Goal: Navigation & Orientation: Find specific page/section

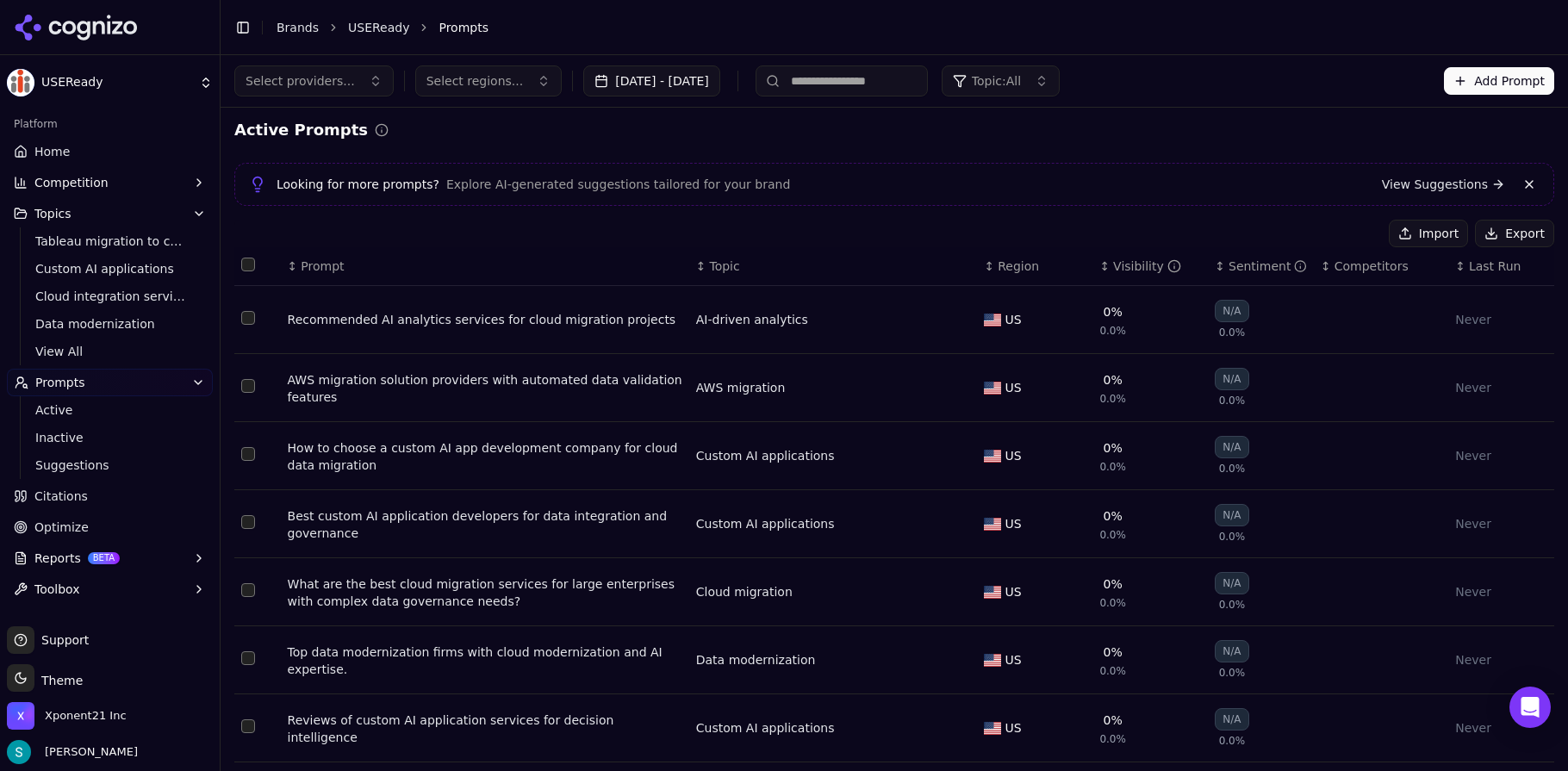
scroll to position [4, 0]
click at [76, 39] on icon at bounding box center [76, 28] width 125 height 26
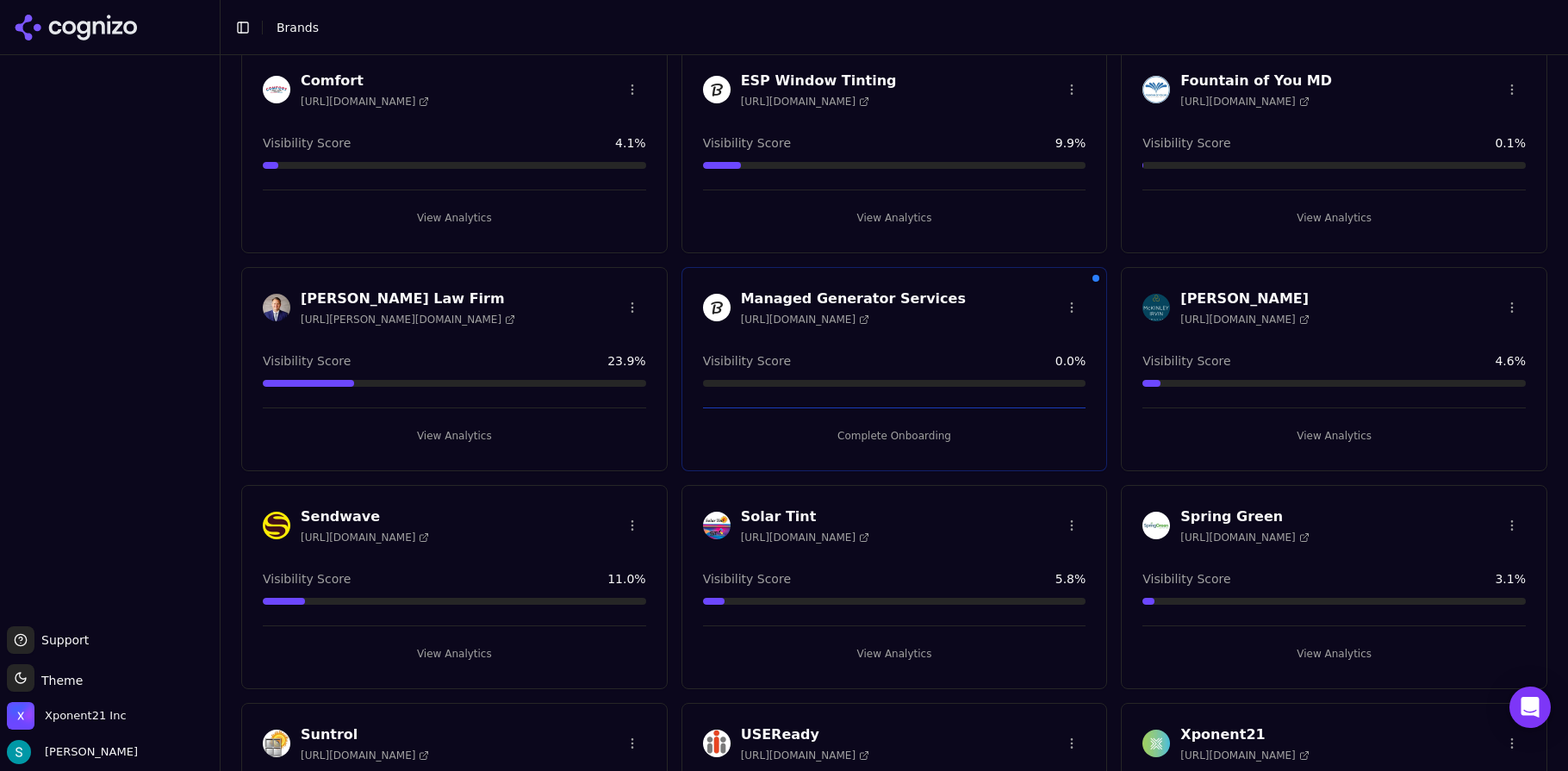
scroll to position [168, 0]
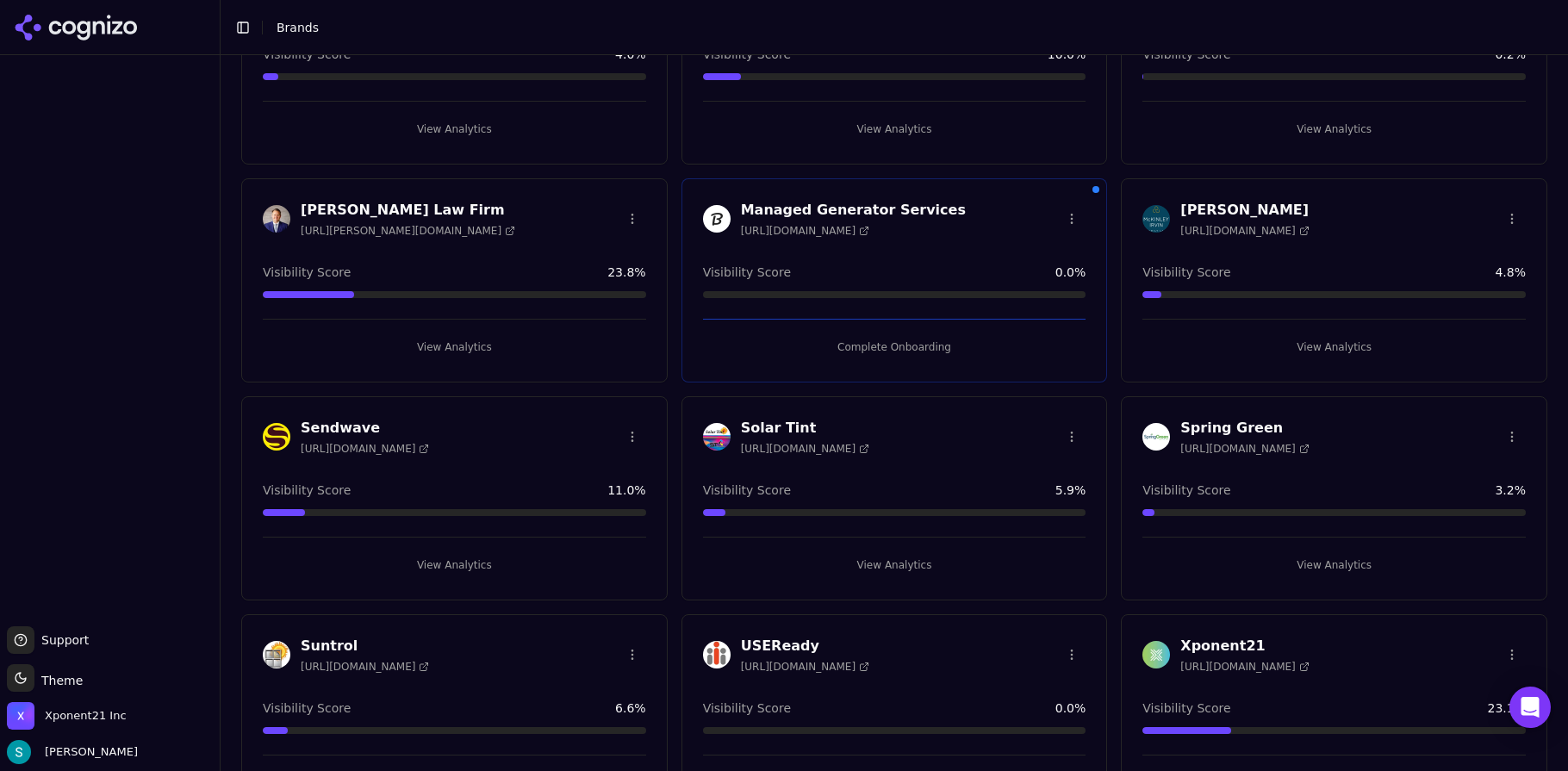
click at [914, 640] on div "USEReady [URL][DOMAIN_NAME]" at bounding box center [894, 654] width 383 height 38
click at [772, 636] on h3 "USEReady" at bounding box center [806, 646] width 129 height 21
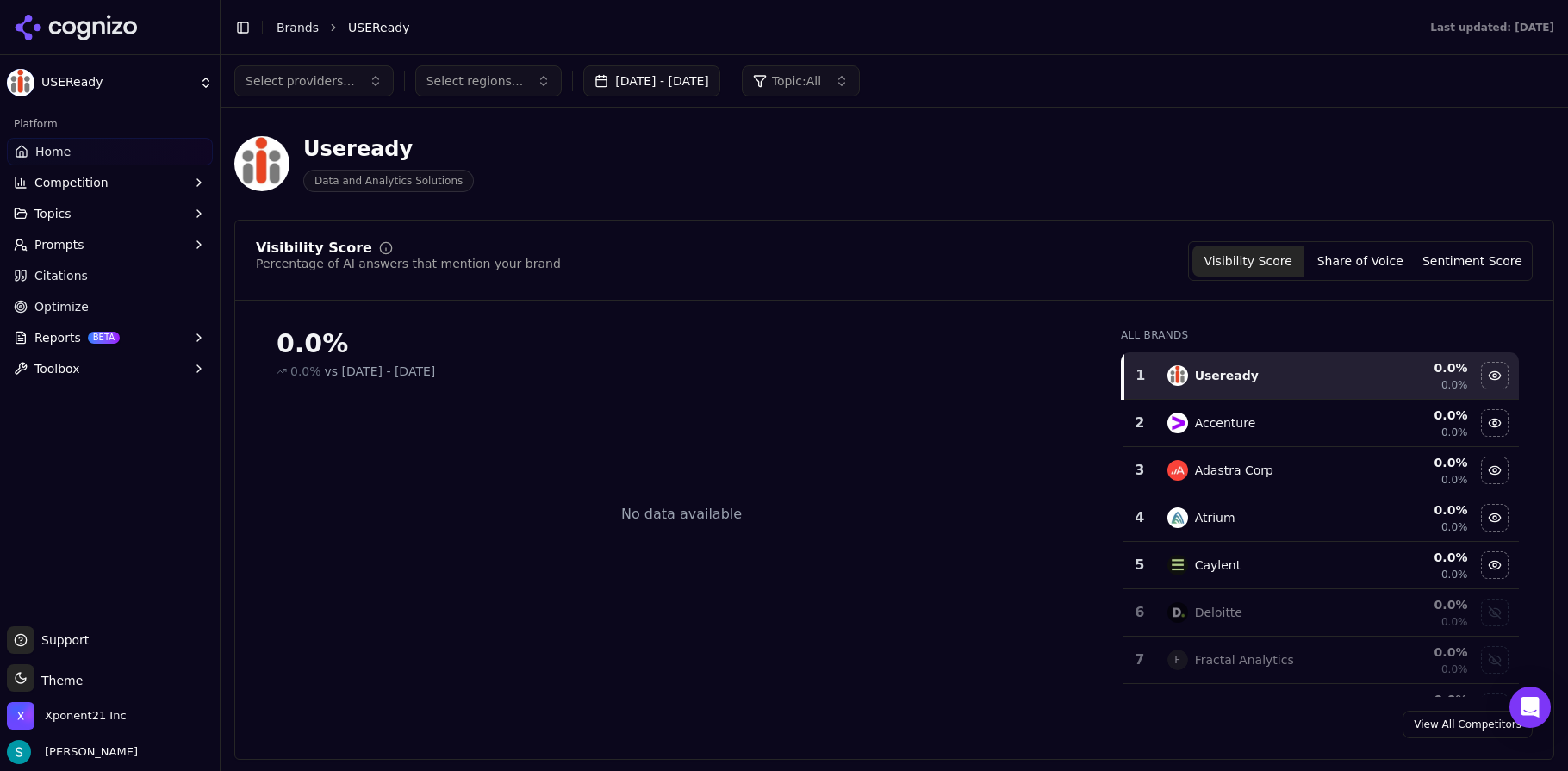
click at [104, 238] on button "Prompts" at bounding box center [110, 244] width 206 height 28
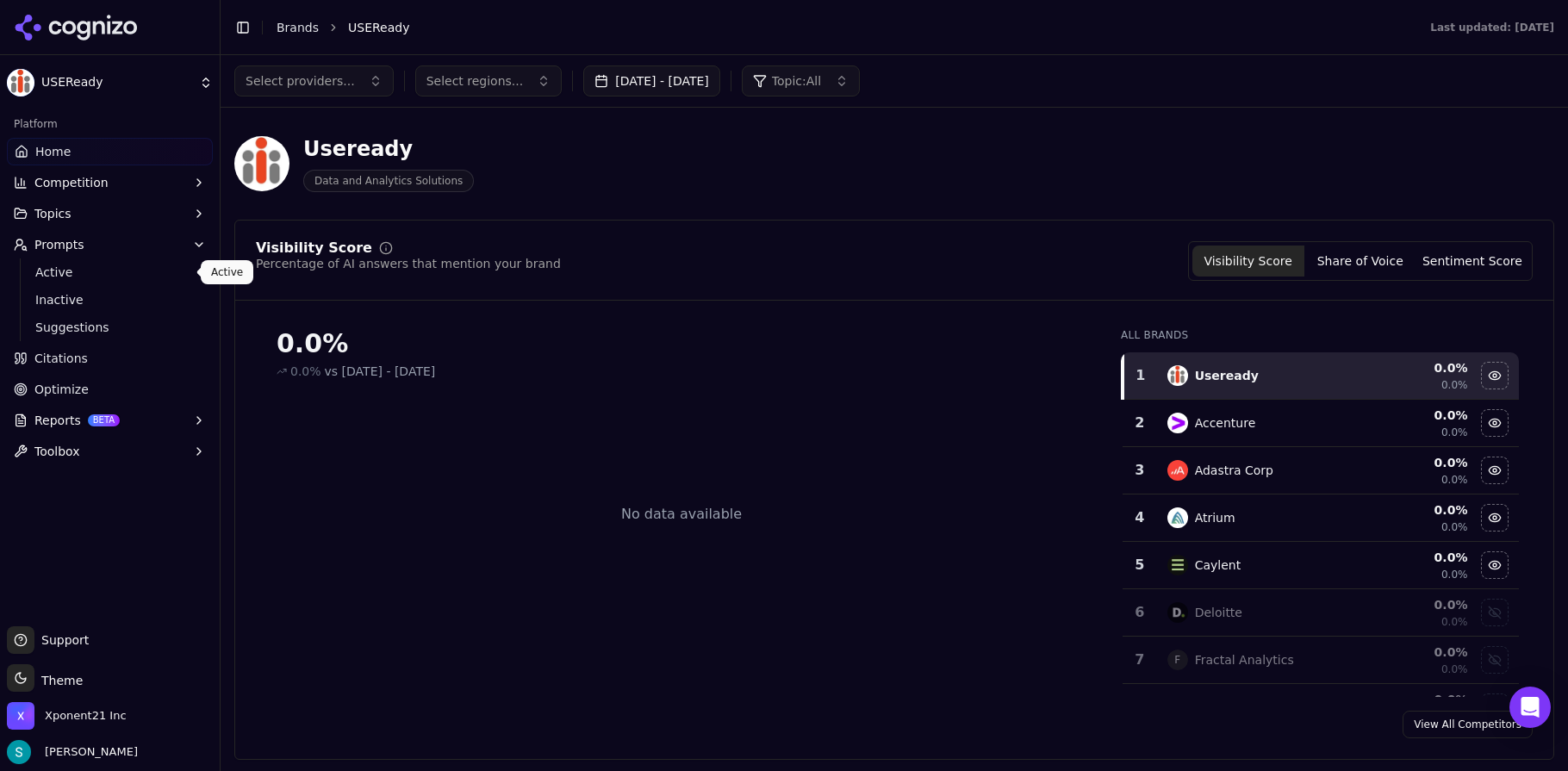
click at [110, 268] on span "Active" at bounding box center [109, 272] width 150 height 17
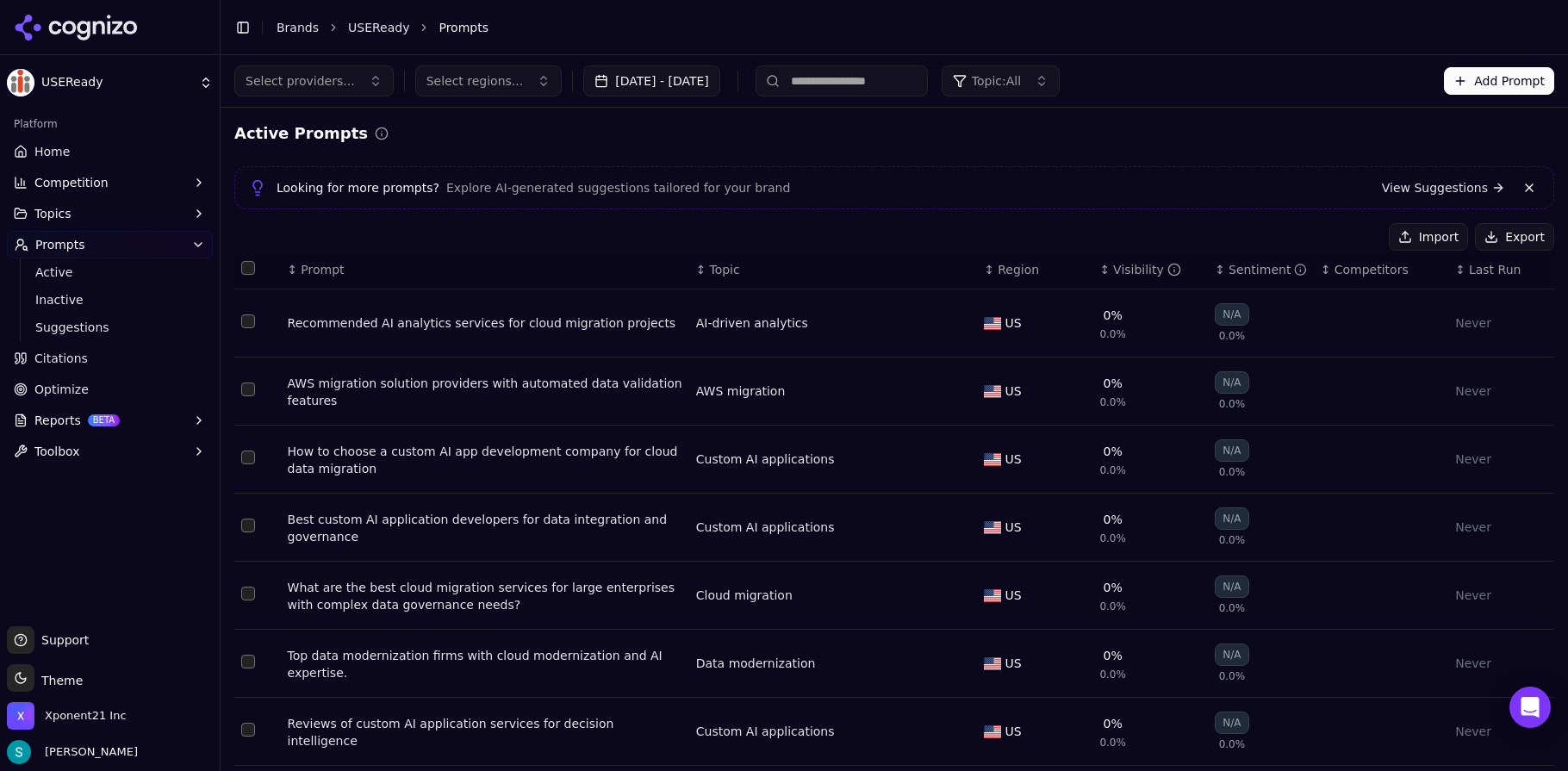
click at [141, 219] on button "Topics" at bounding box center [110, 214] width 206 height 28
